Goal: Find specific page/section: Find specific page/section

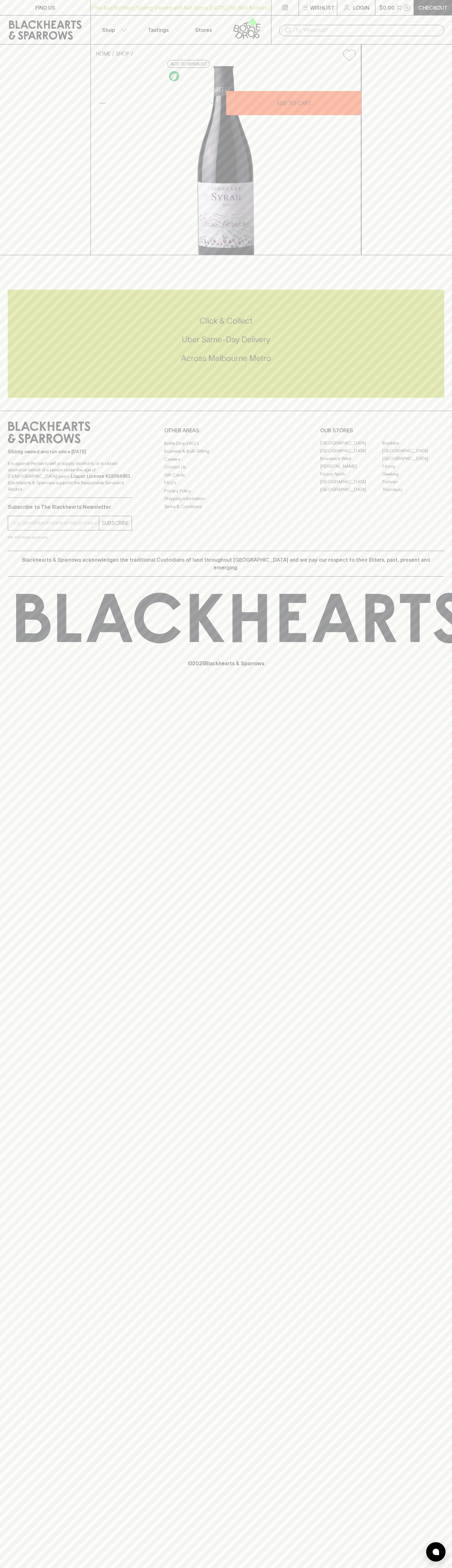
click at [168, 26] on p "Tastings" at bounding box center [158, 30] width 21 height 8
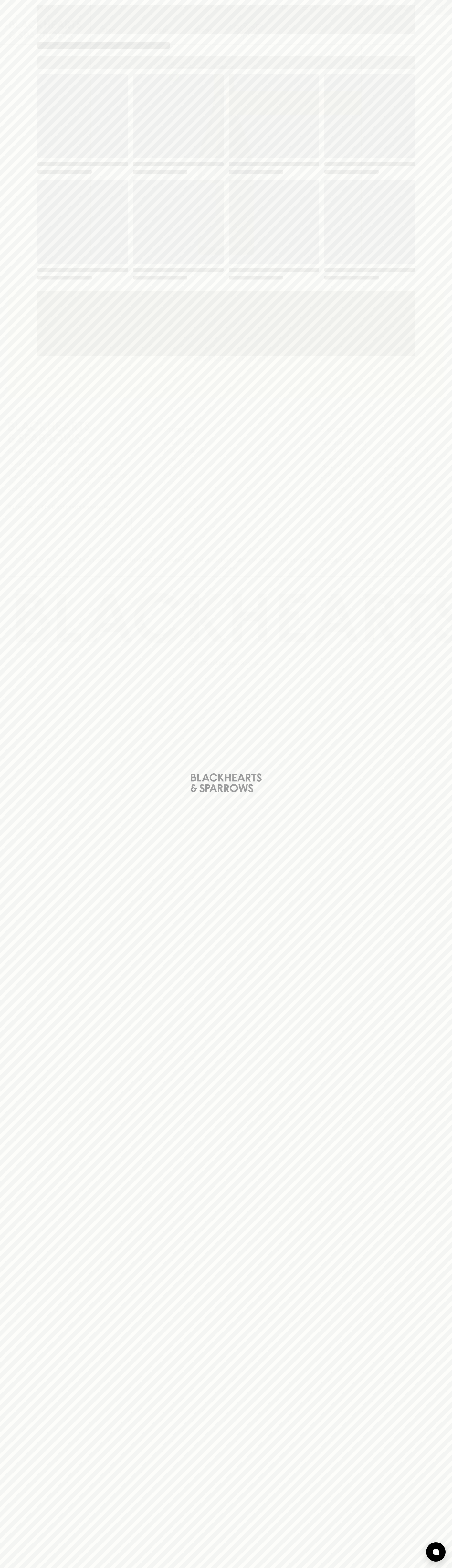
click at [431, 1248] on div "Loading" at bounding box center [226, 784] width 452 height 1568
click at [392, 1567] on html "FIND US | No Bad Bottles | Sibling Owned and Run Since [DATE] | No Bad Bottles …" at bounding box center [226, 784] width 452 height 1568
click at [10, 549] on div "Loading" at bounding box center [226, 784] width 452 height 1568
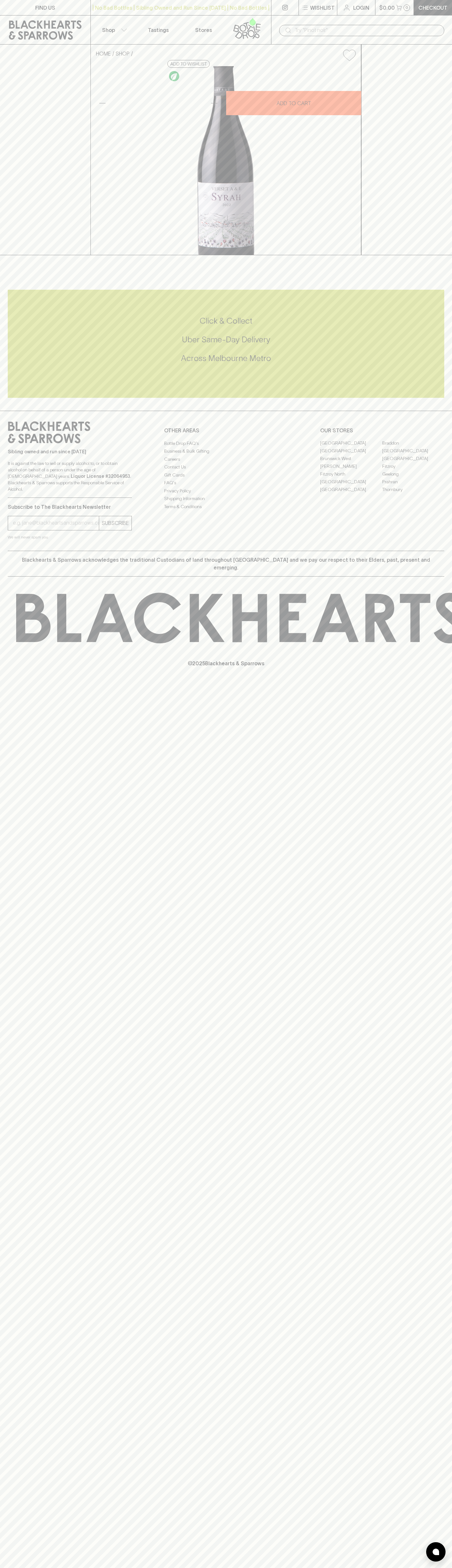
click at [351, 486] on link "[GEOGRAPHIC_DATA]" at bounding box center [351, 482] width 62 height 8
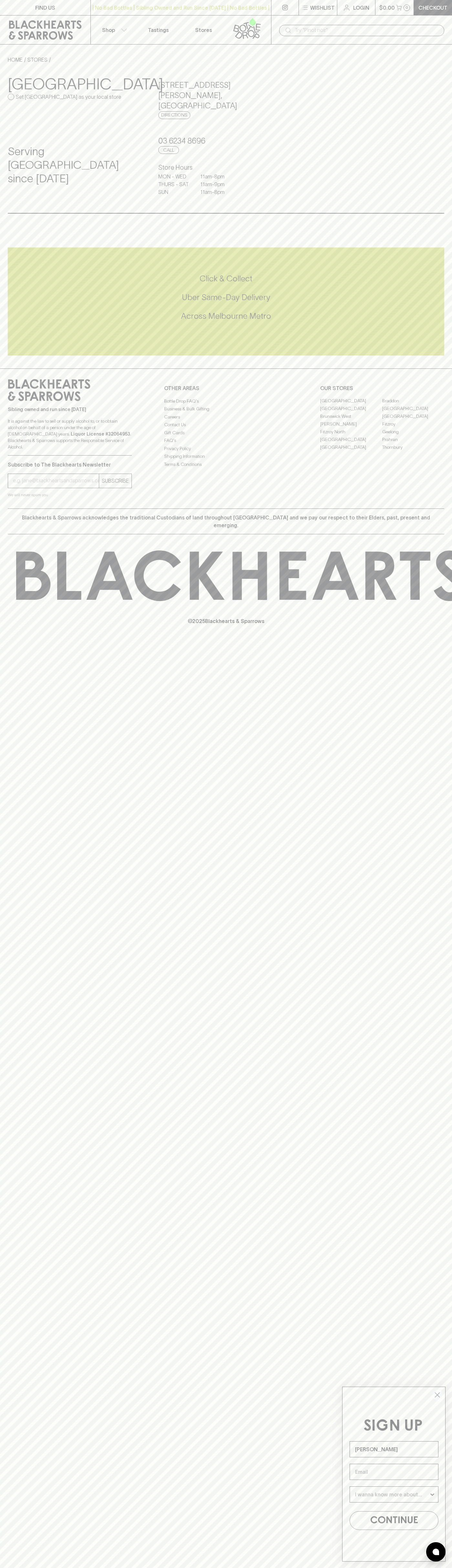
type input "John Smith"
